Goal: Check status: Check status

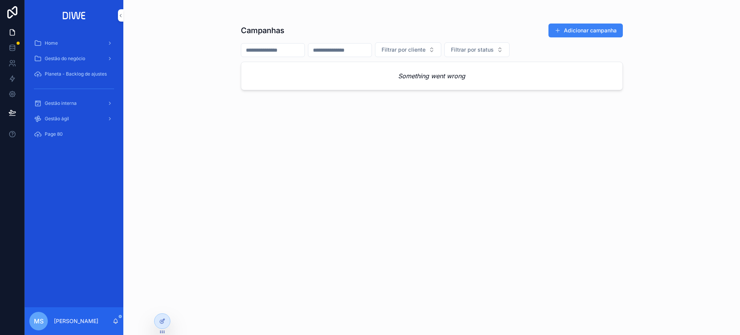
click at [76, 106] on span "Gestão interna" at bounding box center [61, 103] width 32 height 6
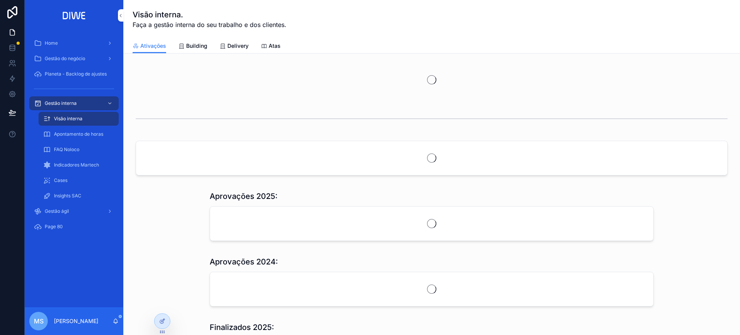
click at [232, 45] on span "Delivery" at bounding box center [237, 46] width 21 height 8
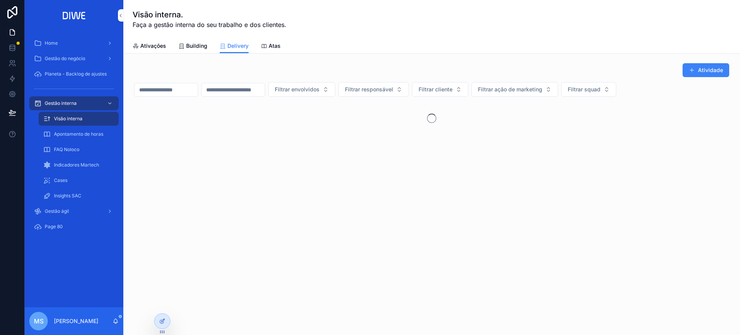
click at [616, 91] on button "Filtrar squad" at bounding box center [588, 89] width 55 height 15
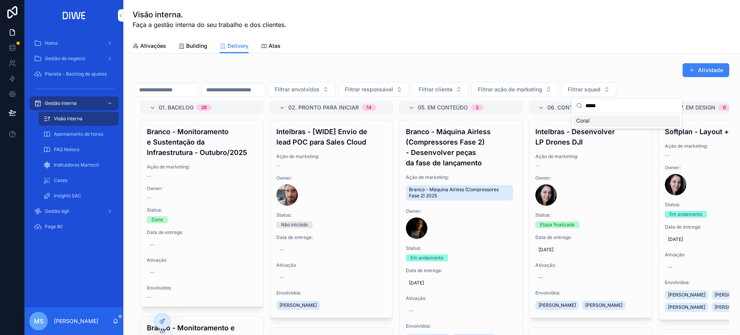
type input "*****"
click at [605, 121] on div "Coral" at bounding box center [626, 120] width 107 height 12
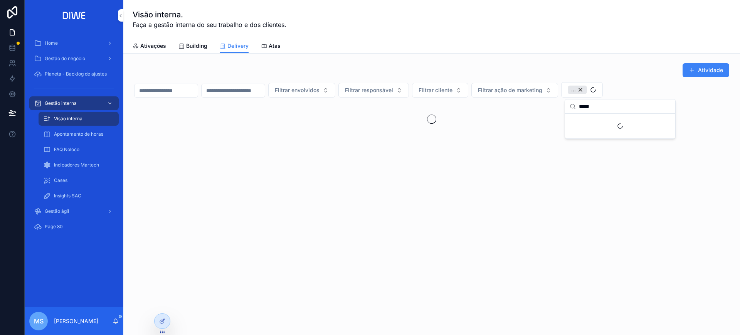
click at [596, 69] on div "Atividade" at bounding box center [431, 70] width 595 height 15
click at [84, 58] on span "Gestão do negócio" at bounding box center [65, 59] width 40 height 6
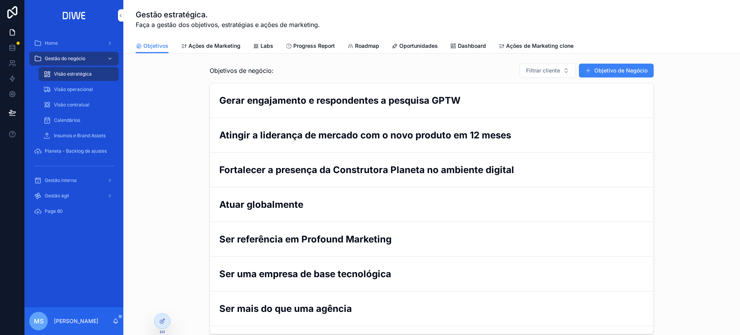
click at [306, 49] on span "Progress Report" at bounding box center [314, 46] width 42 height 8
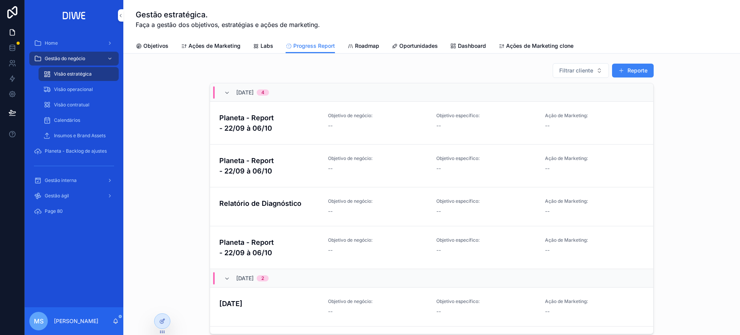
click at [165, 326] on div at bounding box center [162, 321] width 15 height 15
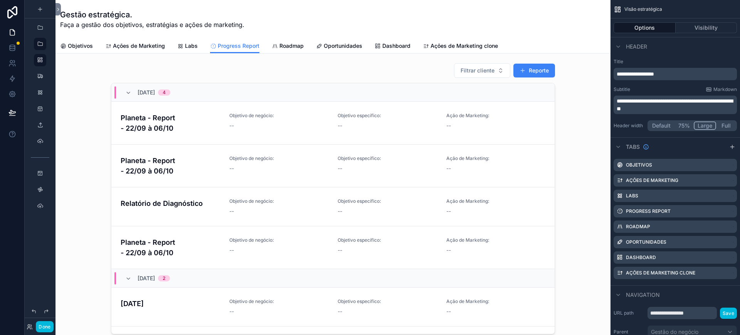
click at [238, 71] on div "scrollable content" at bounding box center [333, 200] width 543 height 281
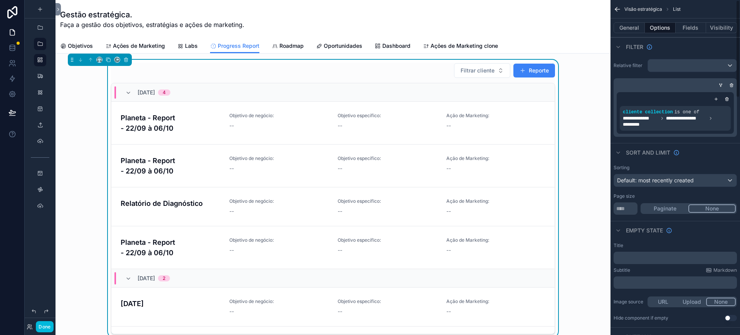
click at [695, 29] on button "Fields" at bounding box center [691, 27] width 31 height 11
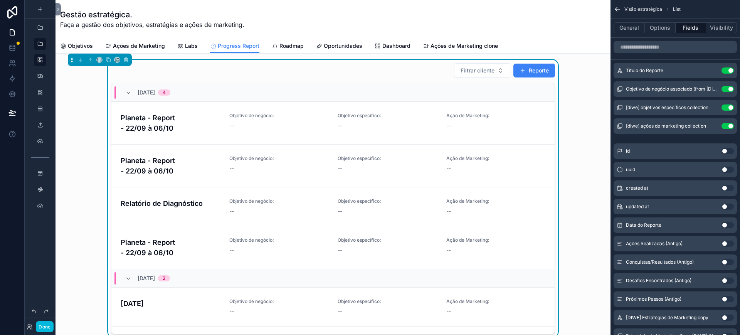
click at [231, 125] on div "--" at bounding box center [278, 126] width 99 height 8
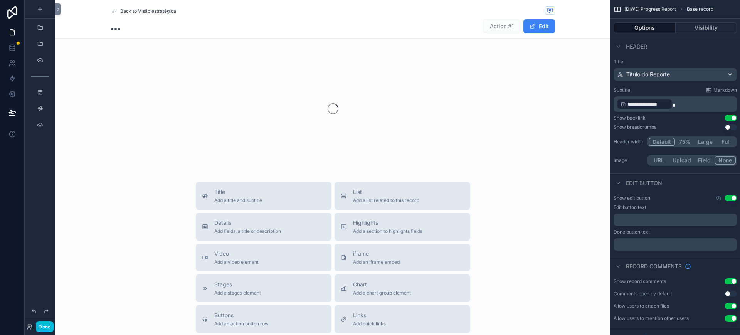
click at [143, 13] on span "Back to Visão estratégica" at bounding box center [148, 11] width 56 height 6
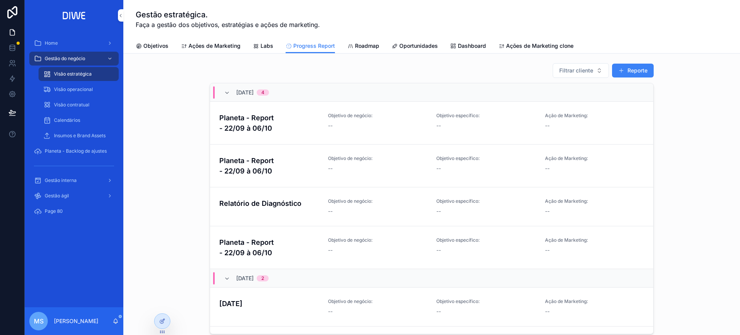
click at [155, 320] on div at bounding box center [162, 321] width 15 height 15
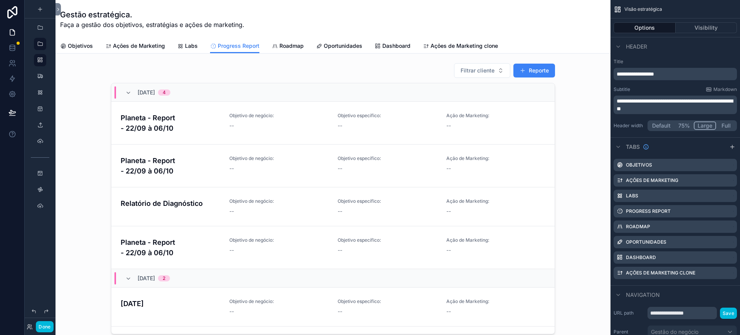
click at [178, 118] on div "scrollable content" at bounding box center [333, 200] width 543 height 281
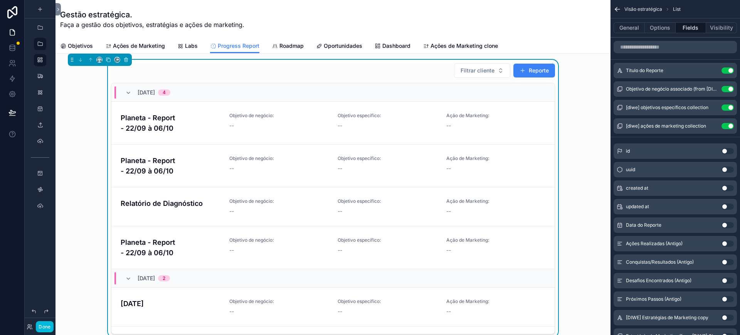
click at [185, 120] on h4 "Planeta - Report - 22/09 à 06/10" at bounding box center [170, 123] width 99 height 21
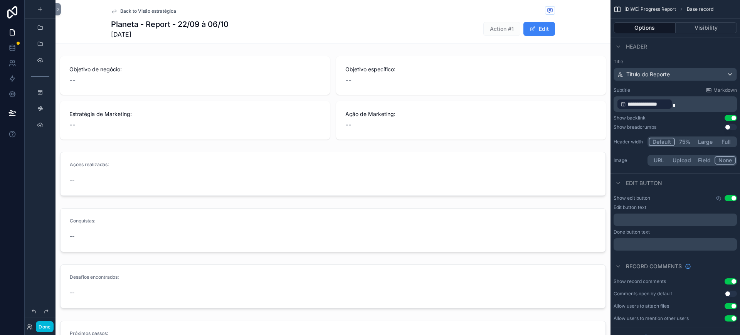
click at [259, 170] on div "scrollable content" at bounding box center [333, 174] width 555 height 50
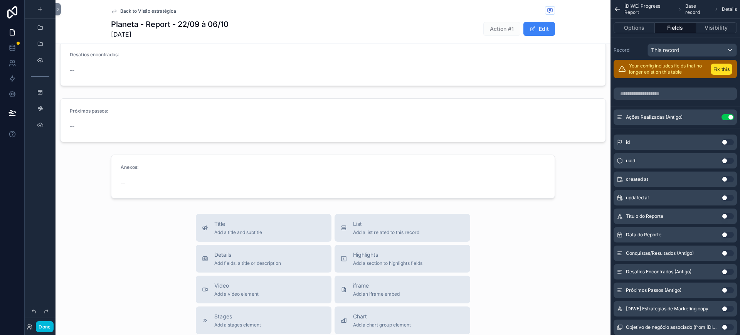
scroll to position [206, 0]
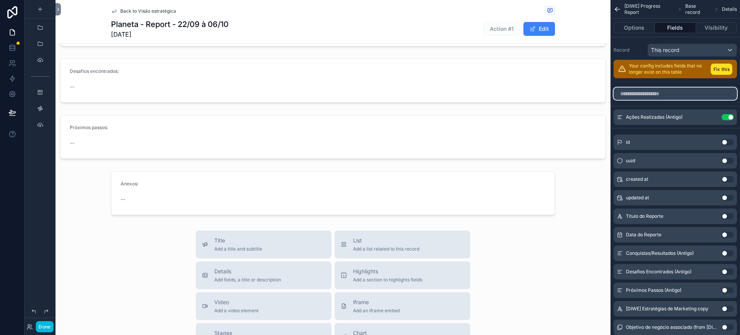
click at [658, 95] on input "scrollable content" at bounding box center [675, 94] width 123 height 12
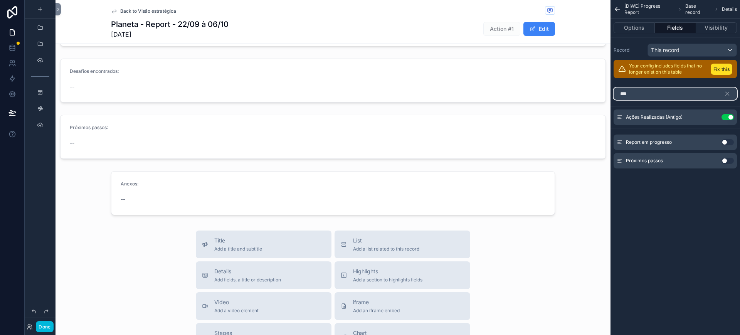
type input "***"
click at [727, 159] on button "Use setting" at bounding box center [728, 161] width 12 height 6
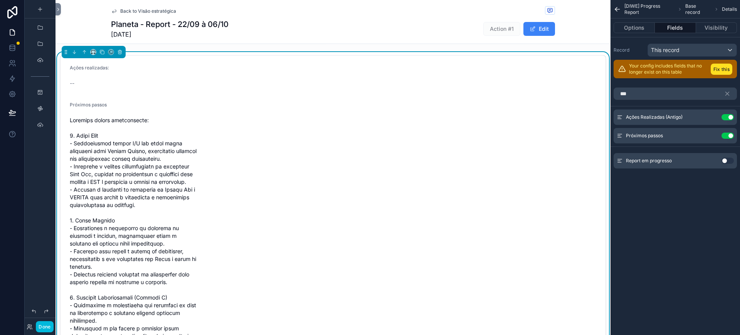
scroll to position [68, 0]
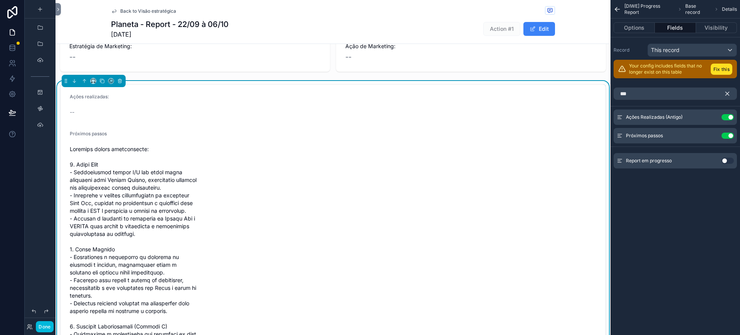
click at [726, 93] on icon "scrollable content" at bounding box center [727, 93] width 7 height 7
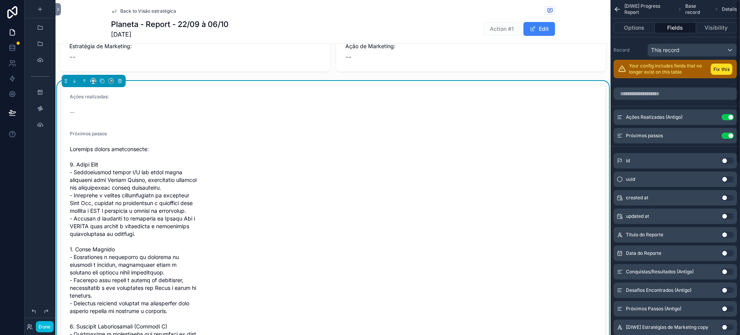
click at [0, 0] on button "scrollable content" at bounding box center [0, 0] width 0 height 0
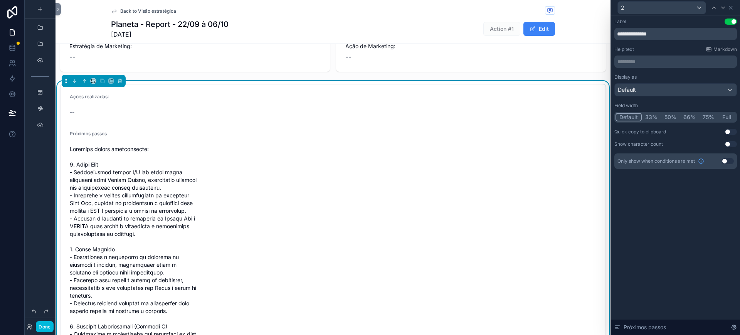
click at [723, 118] on button "Full" at bounding box center [727, 117] width 18 height 8
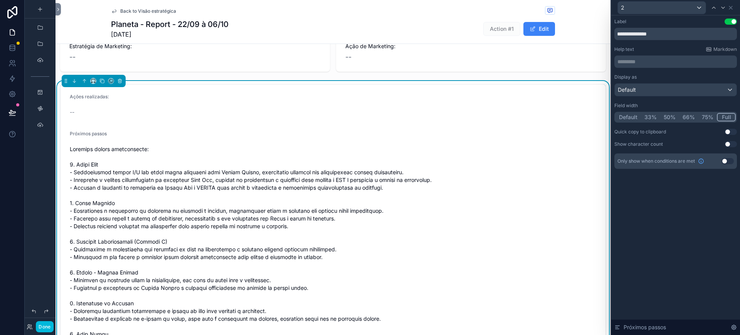
click at [170, 125] on form "Ações realizadas: -- Próximos passos" at bounding box center [333, 247] width 545 height 327
click at [731, 10] on icon at bounding box center [731, 8] width 6 height 6
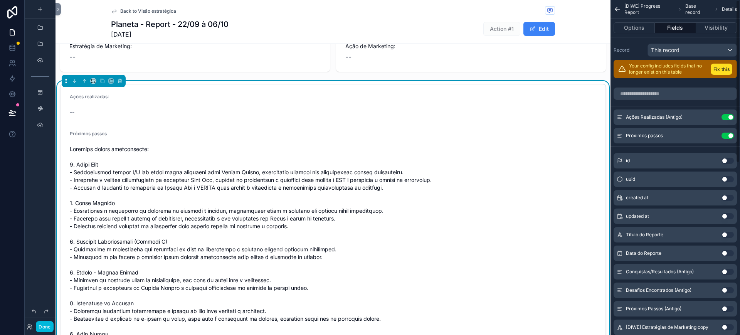
click at [728, 114] on button "Use setting" at bounding box center [728, 117] width 12 height 6
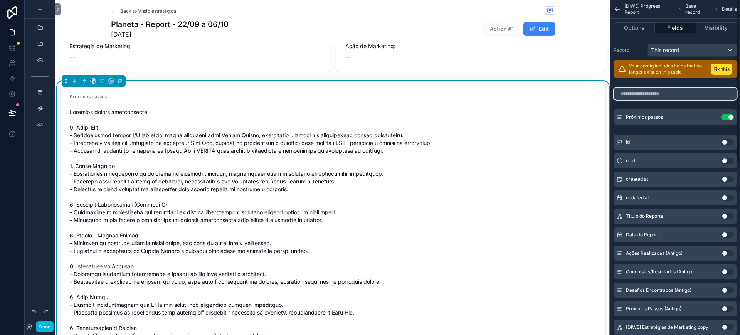
click at [666, 99] on input "scrollable content" at bounding box center [675, 94] width 123 height 12
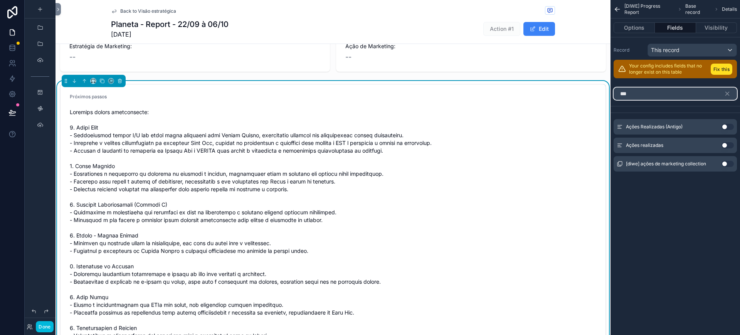
type input "***"
click at [730, 146] on button "Use setting" at bounding box center [728, 145] width 12 height 6
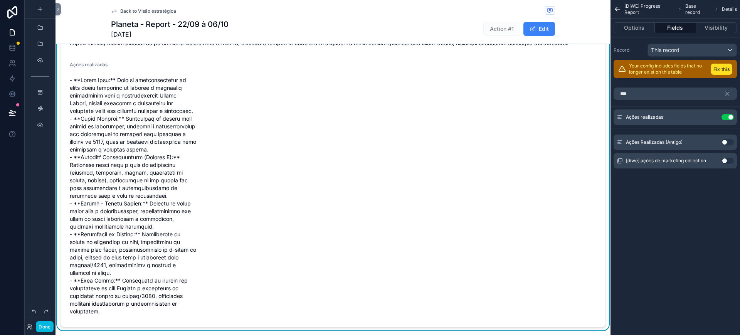
scroll to position [340, 0]
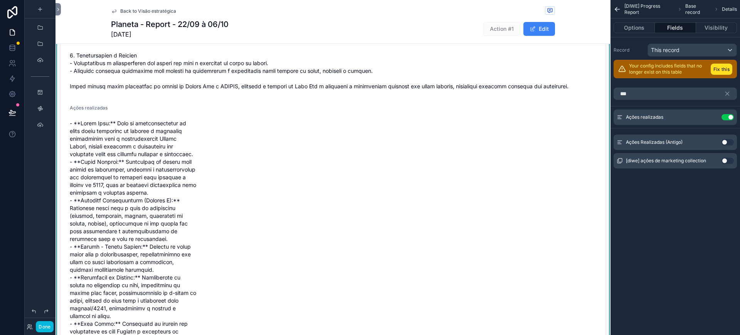
click at [0, 0] on icon "scrollable content" at bounding box center [0, 0] width 0 height 0
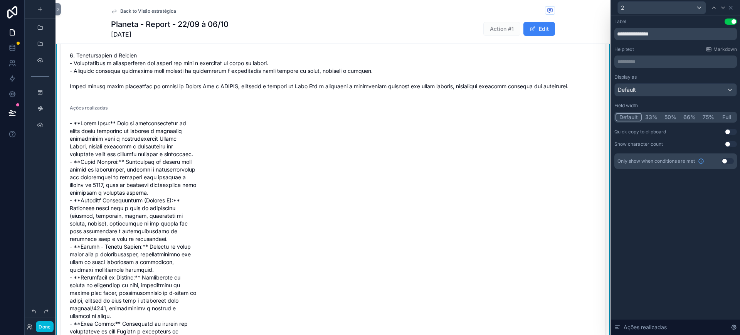
click at [729, 120] on button "Full" at bounding box center [727, 117] width 18 height 8
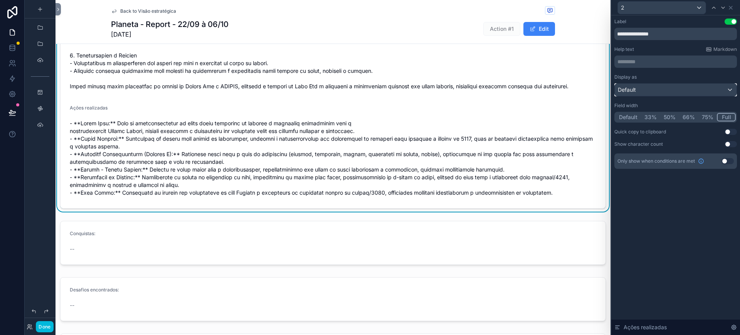
click at [666, 92] on div "Default" at bounding box center [676, 90] width 122 height 12
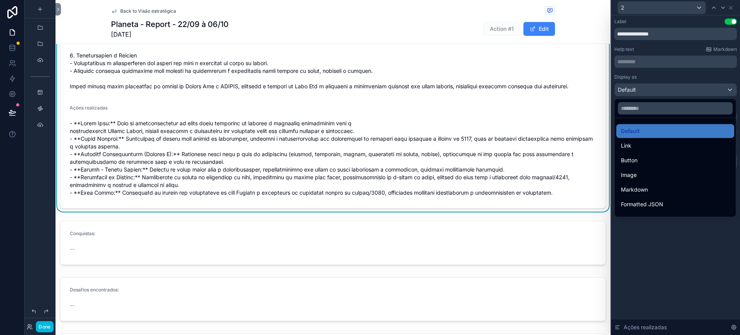
click at [648, 191] on div "Markdown" at bounding box center [675, 189] width 109 height 9
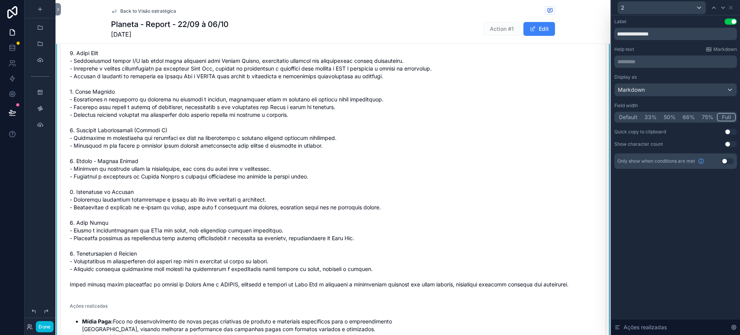
scroll to position [74, 0]
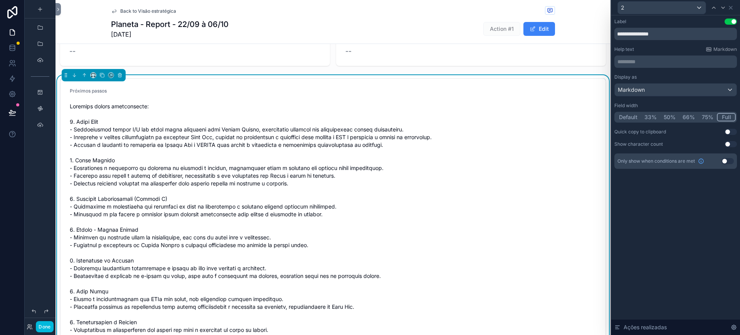
click at [292, 118] on span "scrollable content" at bounding box center [333, 230] width 527 height 254
click at [645, 91] on div "Markdown" at bounding box center [676, 90] width 122 height 12
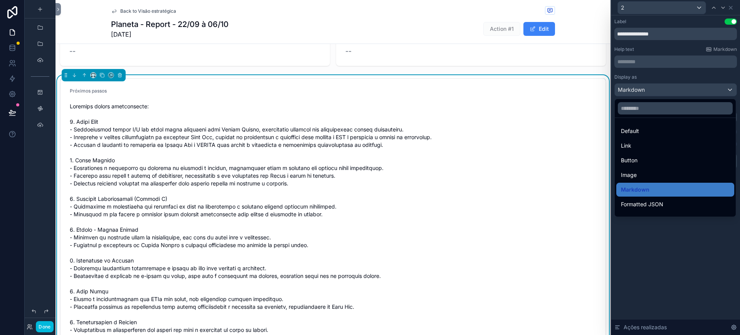
click at [655, 187] on div "Markdown" at bounding box center [675, 189] width 109 height 9
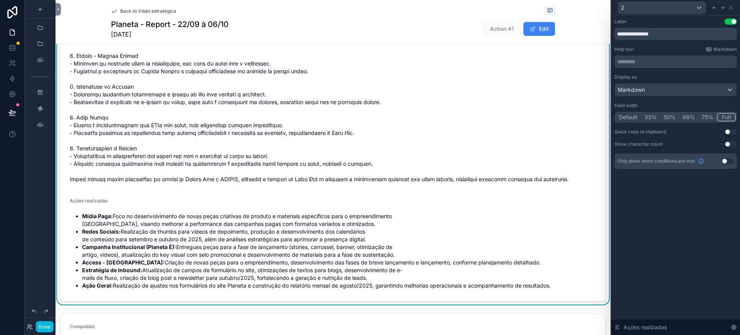
scroll to position [249, 0]
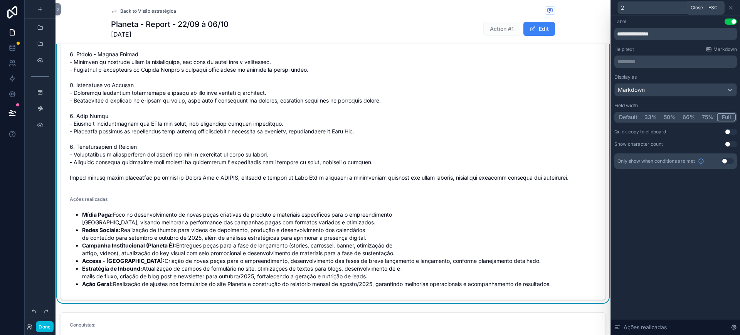
click at [732, 6] on icon at bounding box center [730, 7] width 3 height 3
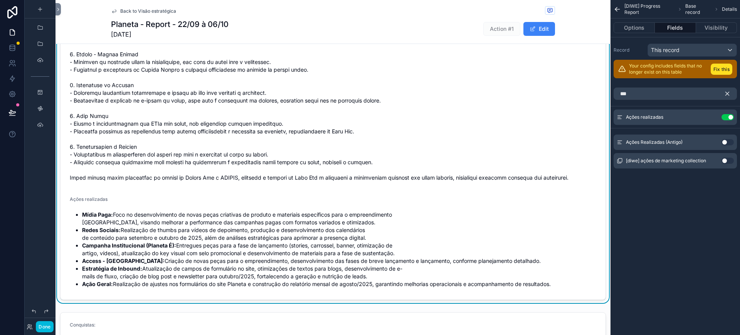
click at [728, 93] on icon "scrollable content" at bounding box center [727, 93] width 7 height 7
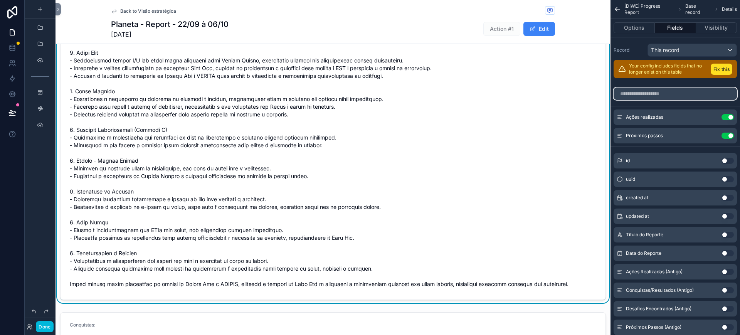
click at [640, 89] on input "scrollable content" at bounding box center [675, 94] width 123 height 12
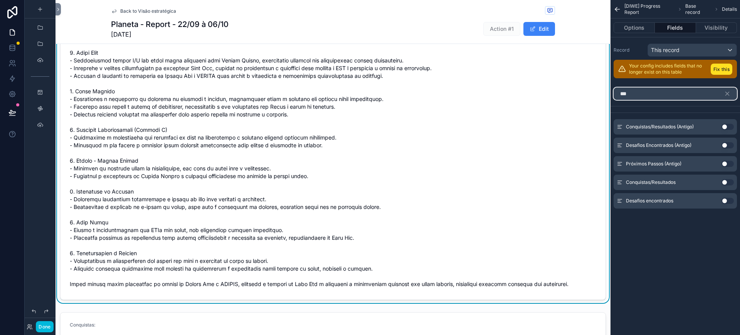
type input "***"
click at [726, 183] on button "Use setting" at bounding box center [728, 182] width 12 height 6
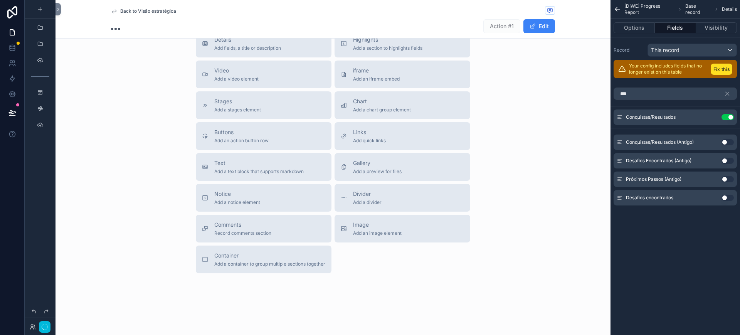
scroll to position [183, 0]
click at [727, 93] on icon "scrollable content" at bounding box center [727, 93] width 3 height 3
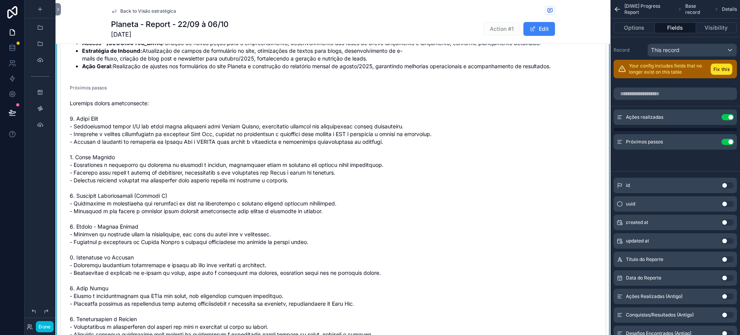
scroll to position [249, 0]
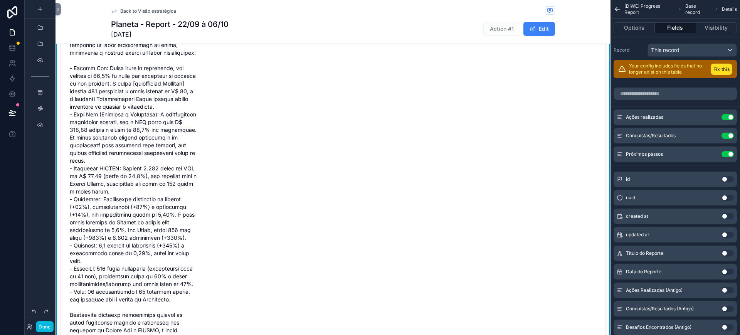
click at [0, 0] on button "scrollable content" at bounding box center [0, 0] width 0 height 0
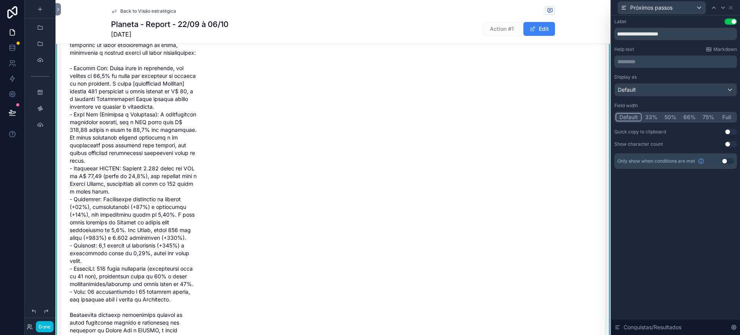
click at [726, 120] on button "Full" at bounding box center [727, 117] width 18 height 8
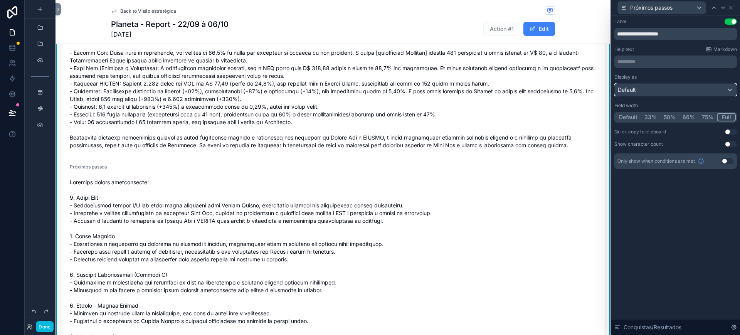
click at [659, 89] on div "Default" at bounding box center [676, 90] width 122 height 12
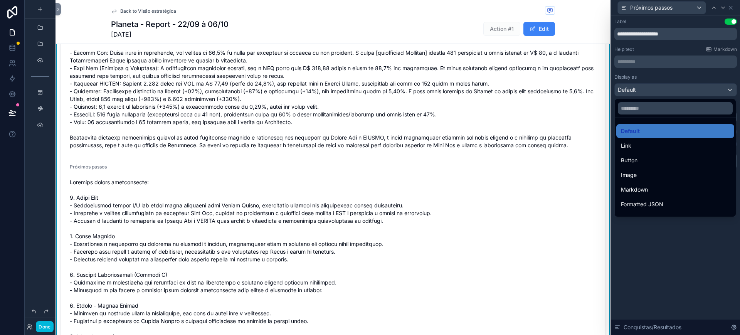
click at [645, 189] on span "Markdown" at bounding box center [634, 189] width 27 height 9
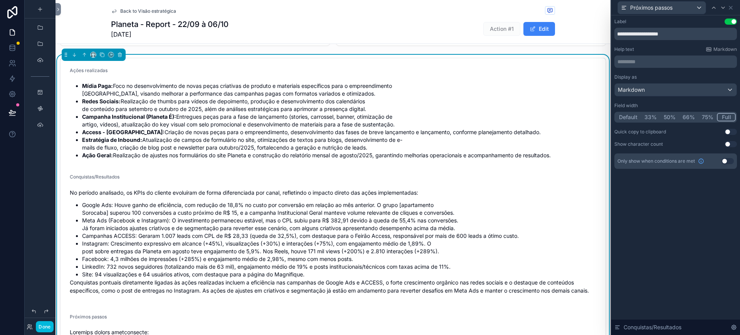
scroll to position [76, 0]
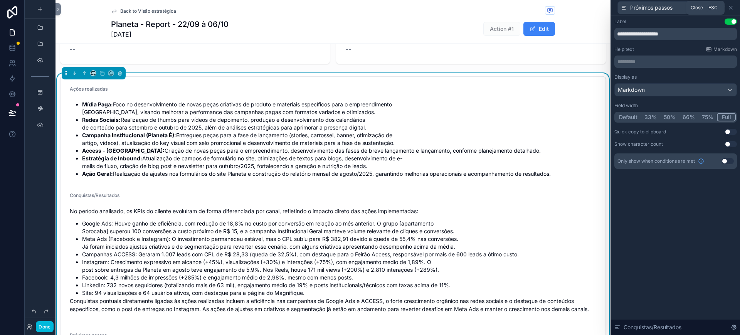
click at [730, 7] on icon at bounding box center [730, 7] width 3 height 3
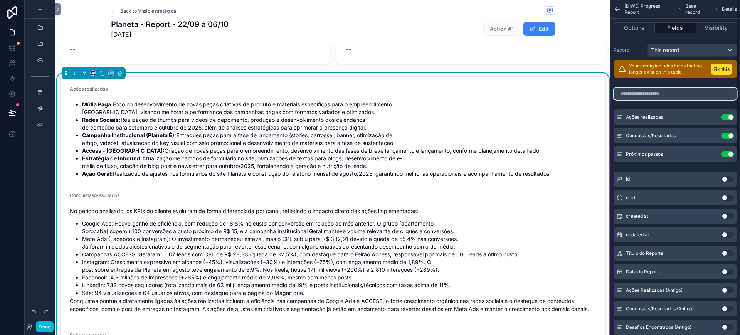
click at [639, 92] on input "scrollable content" at bounding box center [675, 94] width 123 height 12
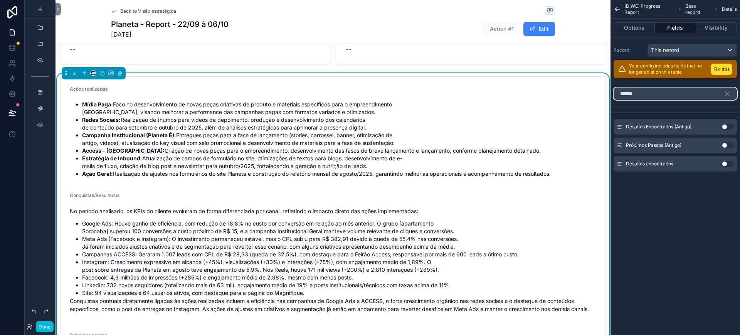
type input "******"
click at [724, 167] on div "Use setting" at bounding box center [728, 164] width 12 height 6
click at [727, 165] on button "Use setting" at bounding box center [728, 164] width 12 height 6
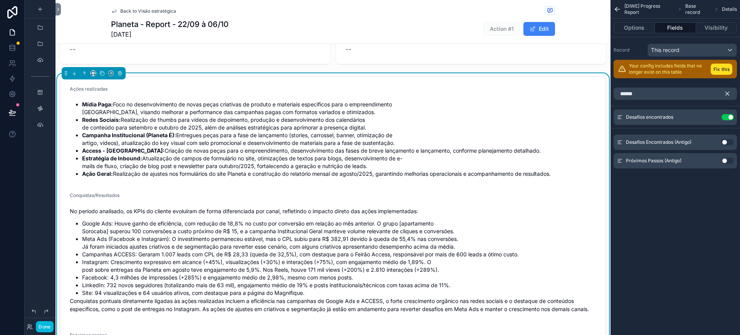
click at [727, 92] on icon "scrollable content" at bounding box center [727, 93] width 7 height 7
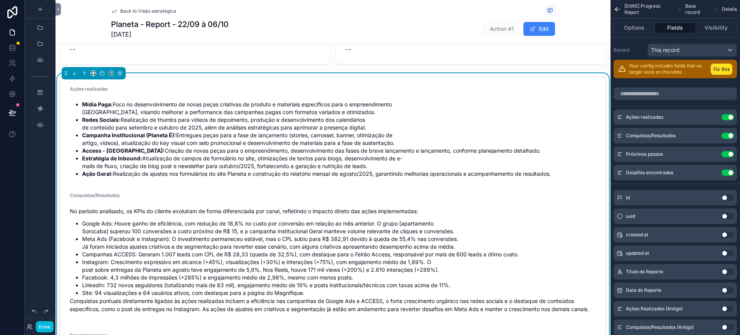
click at [0, 0] on icon "scrollable content" at bounding box center [0, 0] width 0 height 0
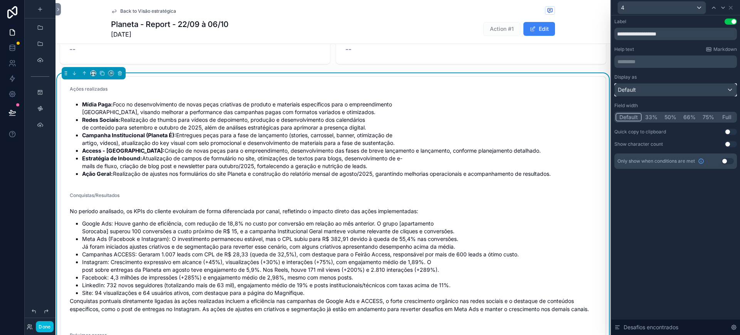
click at [707, 91] on div "Default" at bounding box center [676, 90] width 122 height 12
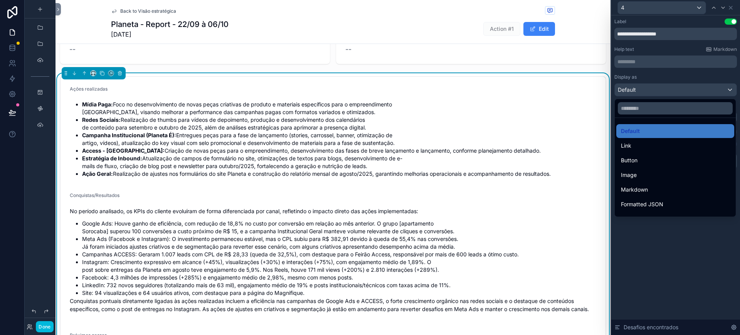
click at [650, 191] on div "Markdown" at bounding box center [675, 189] width 109 height 9
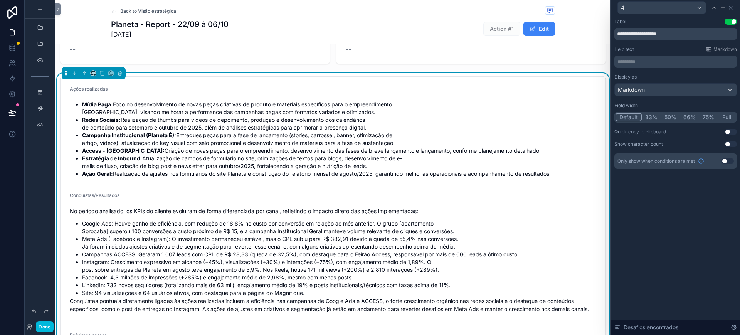
click at [724, 118] on button "Full" at bounding box center [727, 117] width 18 height 8
click at [735, 10] on div "4" at bounding box center [675, 7] width 123 height 15
click at [732, 8] on icon at bounding box center [730, 7] width 3 height 3
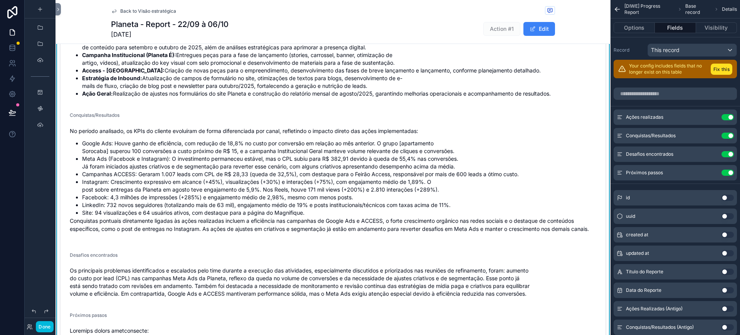
scroll to position [148, 0]
